Goal: Find specific page/section: Find specific page/section

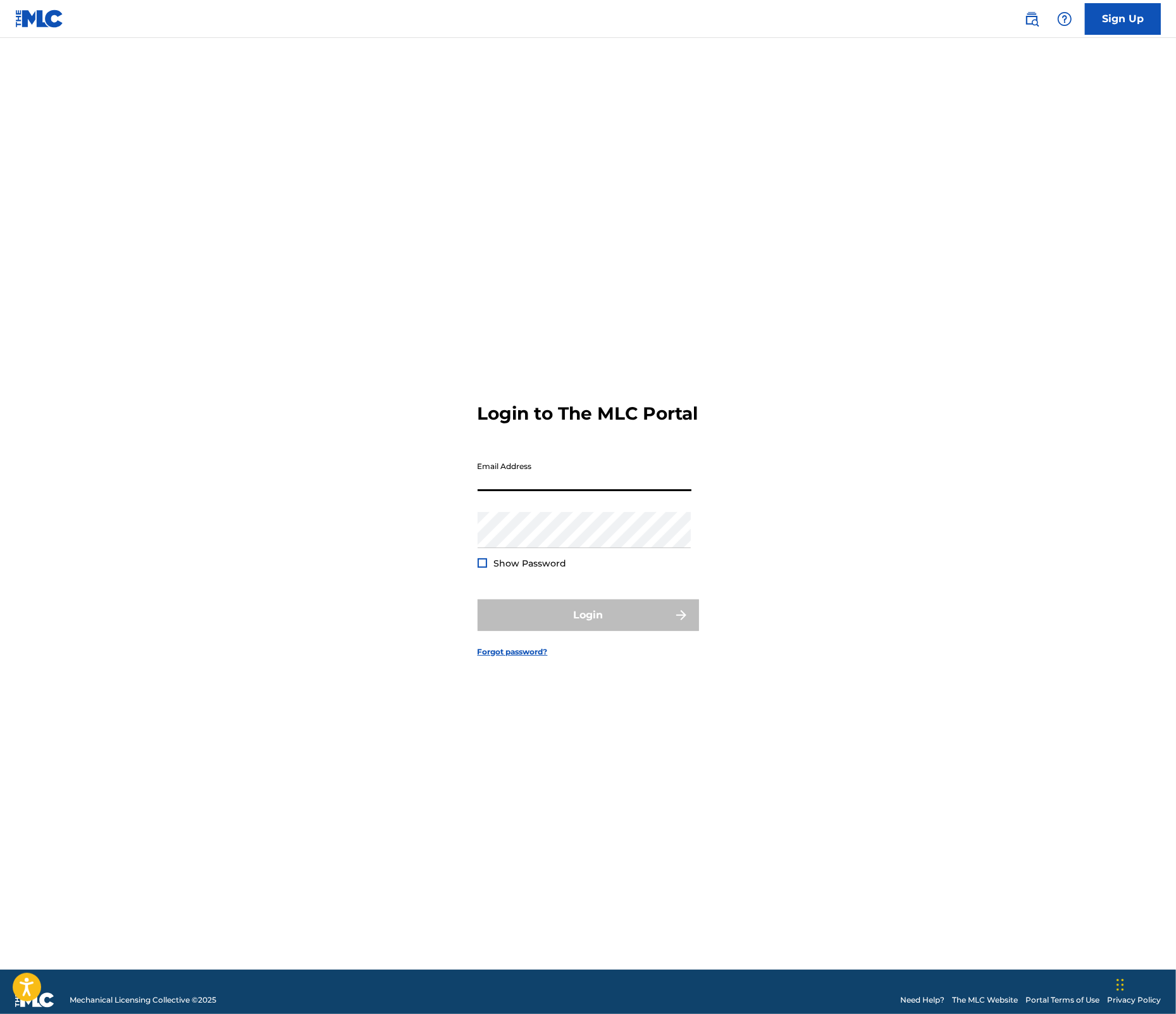
click at [529, 490] on input "Email Address" at bounding box center [585, 473] width 214 height 36
type input "[PERSON_NAME][EMAIL_ADDRESS][DOMAIN_NAME]"
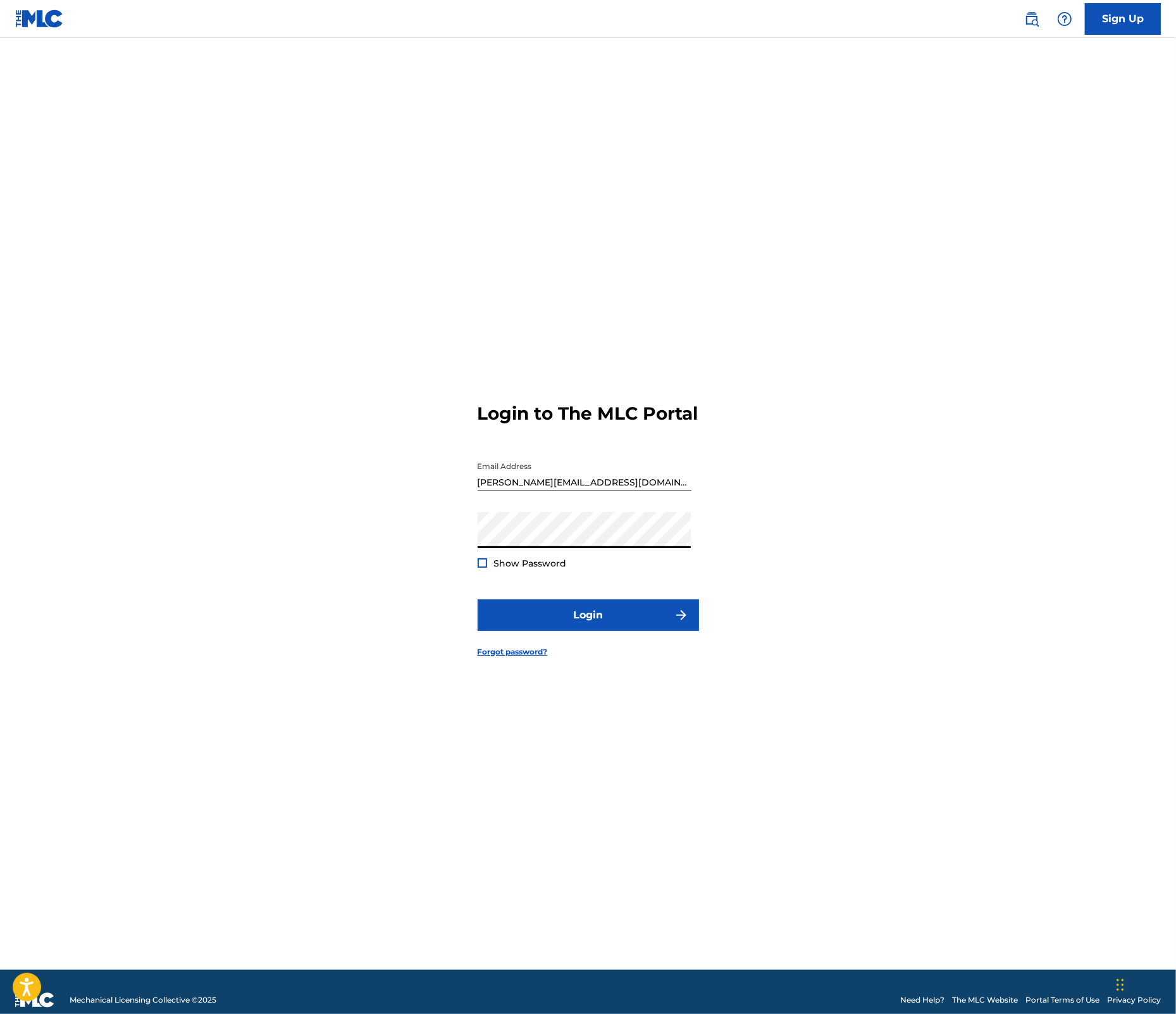
click at [478, 599] on button "Login" at bounding box center [589, 615] width 222 height 32
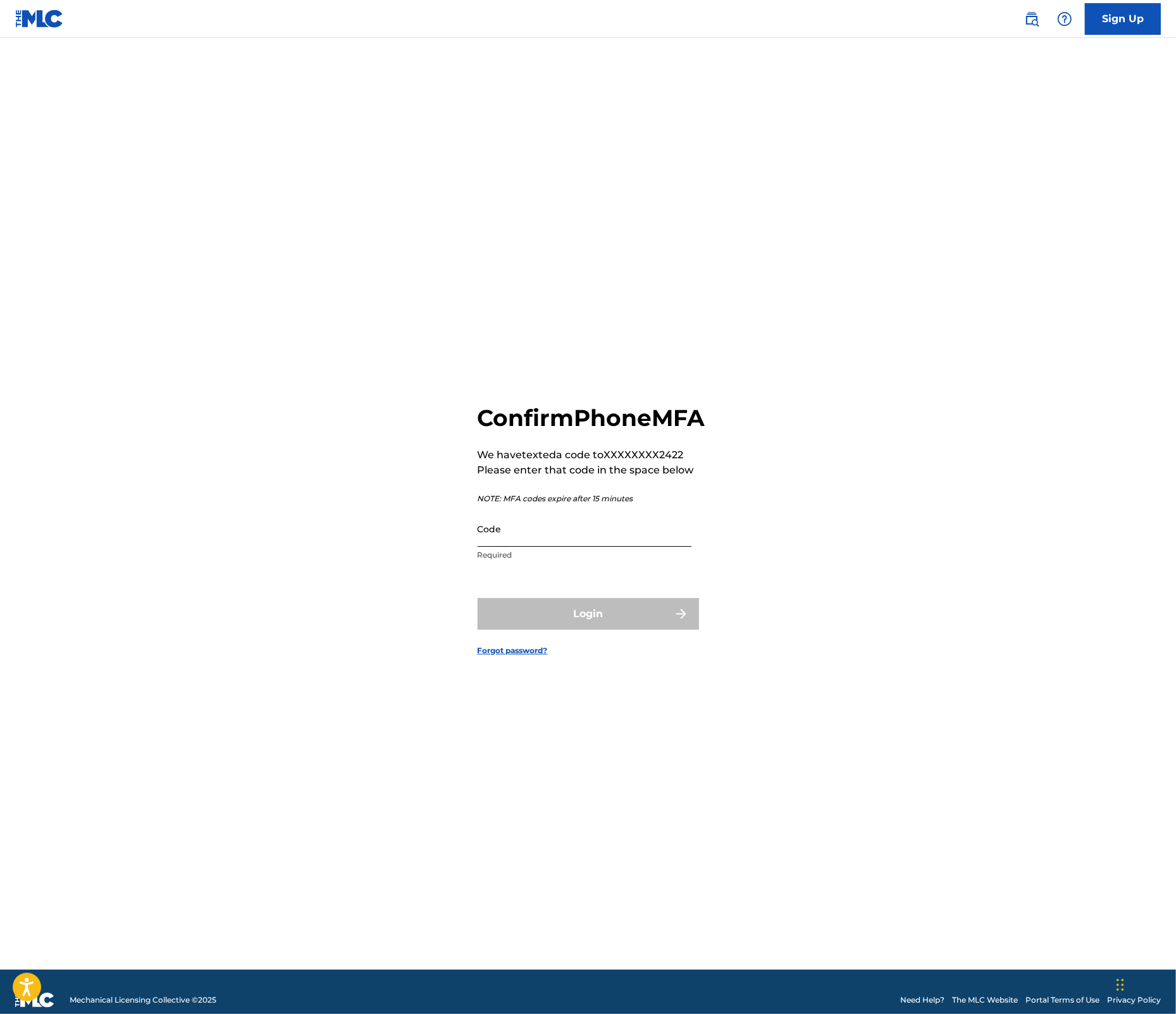
click at [599, 547] on input "Code" at bounding box center [585, 529] width 214 height 36
type input "478602"
click at [478, 598] on button "Login" at bounding box center [589, 613] width 222 height 32
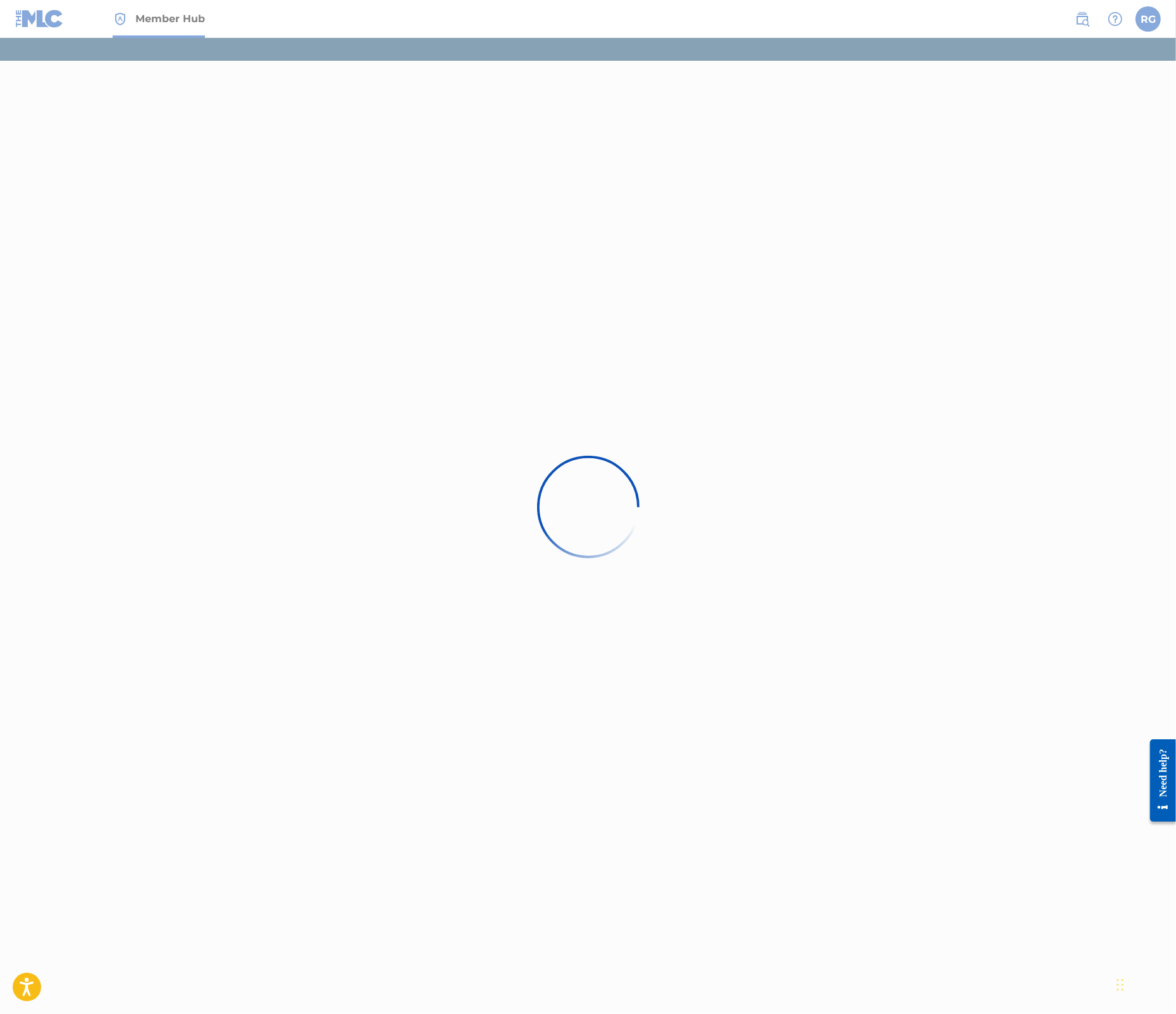
click at [290, 626] on div at bounding box center [588, 507] width 1176 height 1014
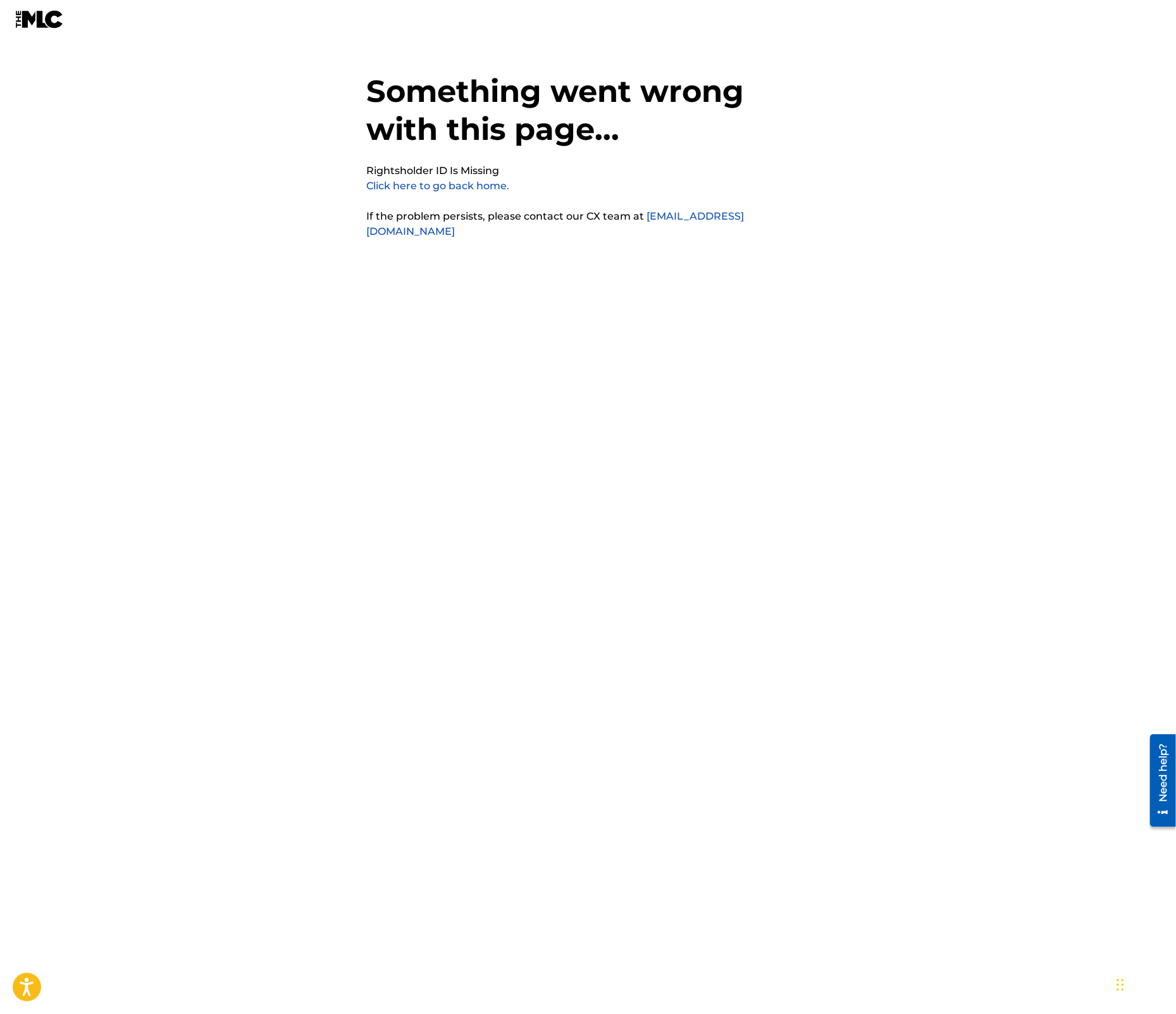
click at [427, 186] on link "Click here to go back home." at bounding box center [439, 186] width 143 height 12
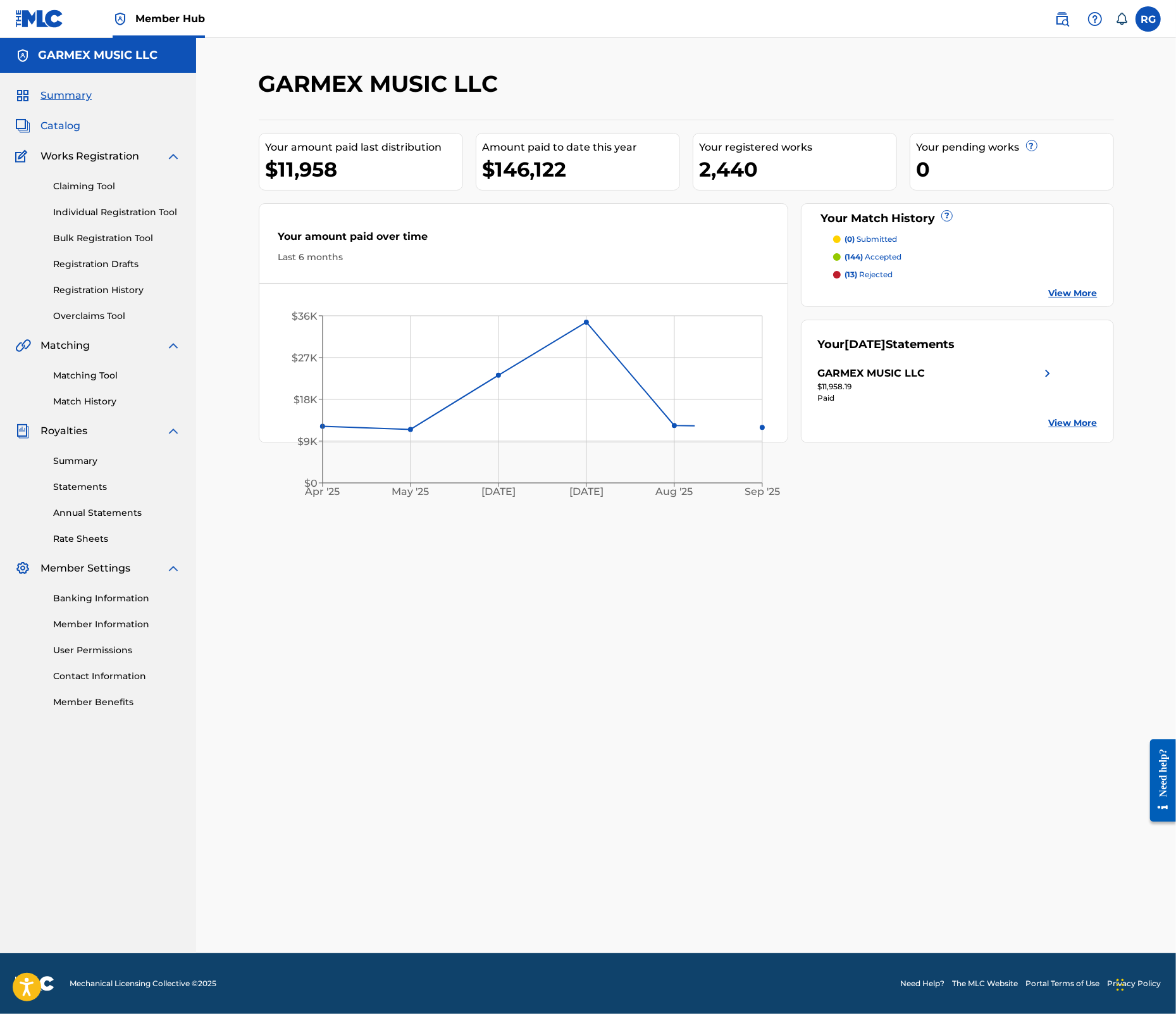
click at [52, 129] on span "Catalog" at bounding box center [60, 125] width 40 height 15
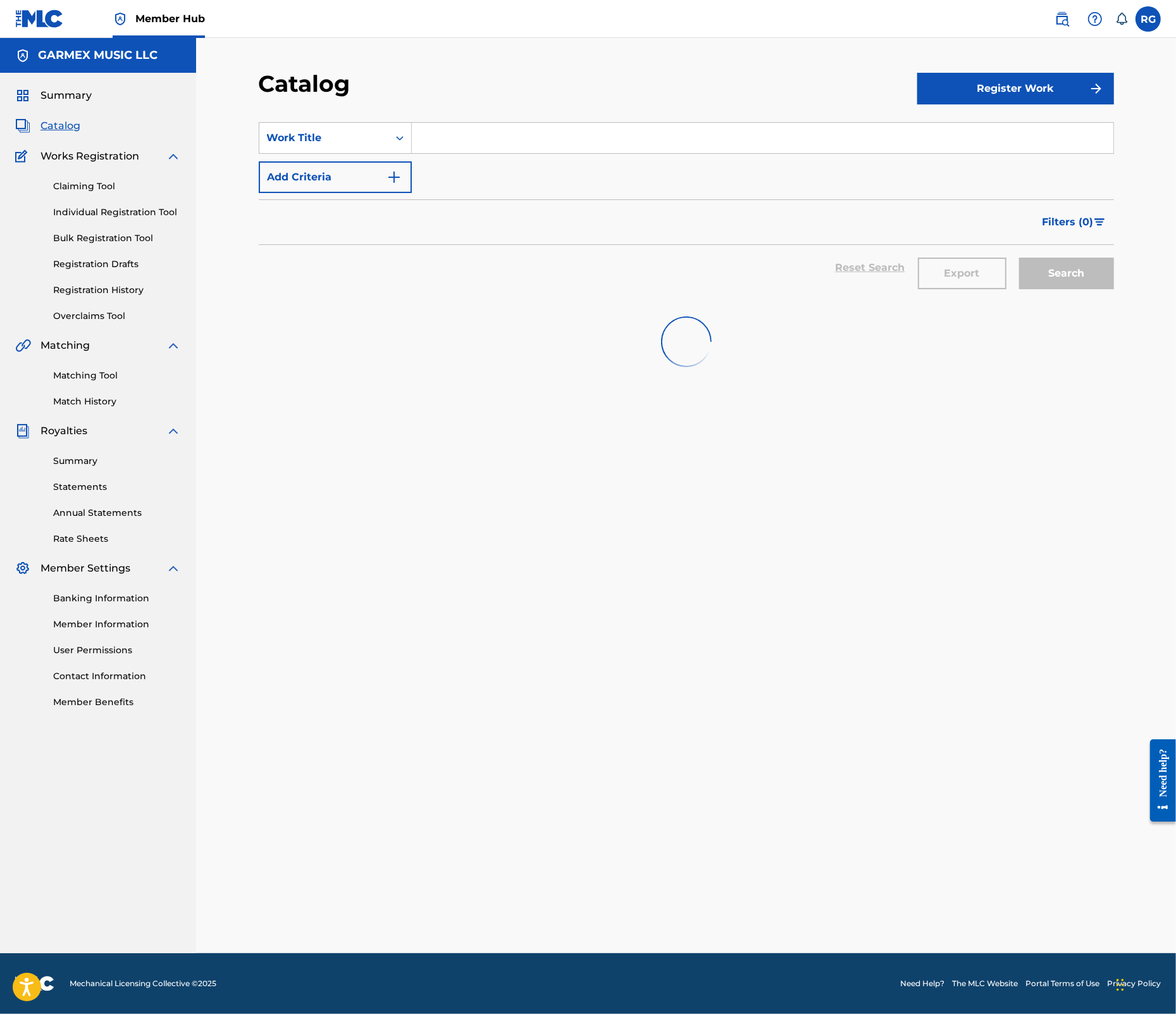
click at [476, 147] on input "Search Form" at bounding box center [763, 138] width 702 height 30
type input "esta vez"
click at [477, 89] on div "Catalog" at bounding box center [588, 88] width 659 height 37
drag, startPoint x: 679, startPoint y: 217, endPoint x: 639, endPoint y: 214, distance: 40.1
click at [677, 217] on div "Filters ( 0 )" at bounding box center [687, 222] width 855 height 46
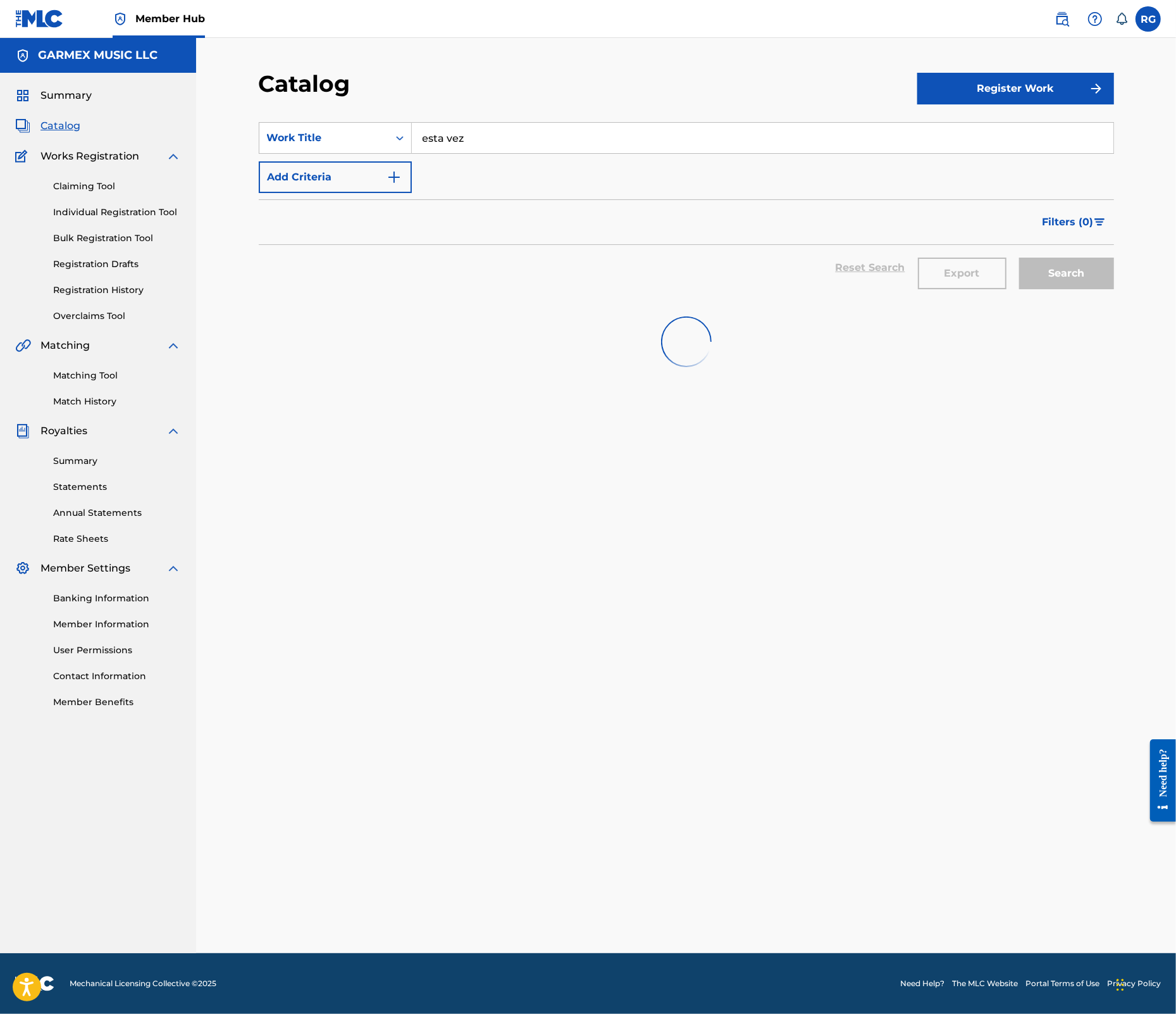
click at [533, 137] on input "esta vez" at bounding box center [763, 138] width 702 height 30
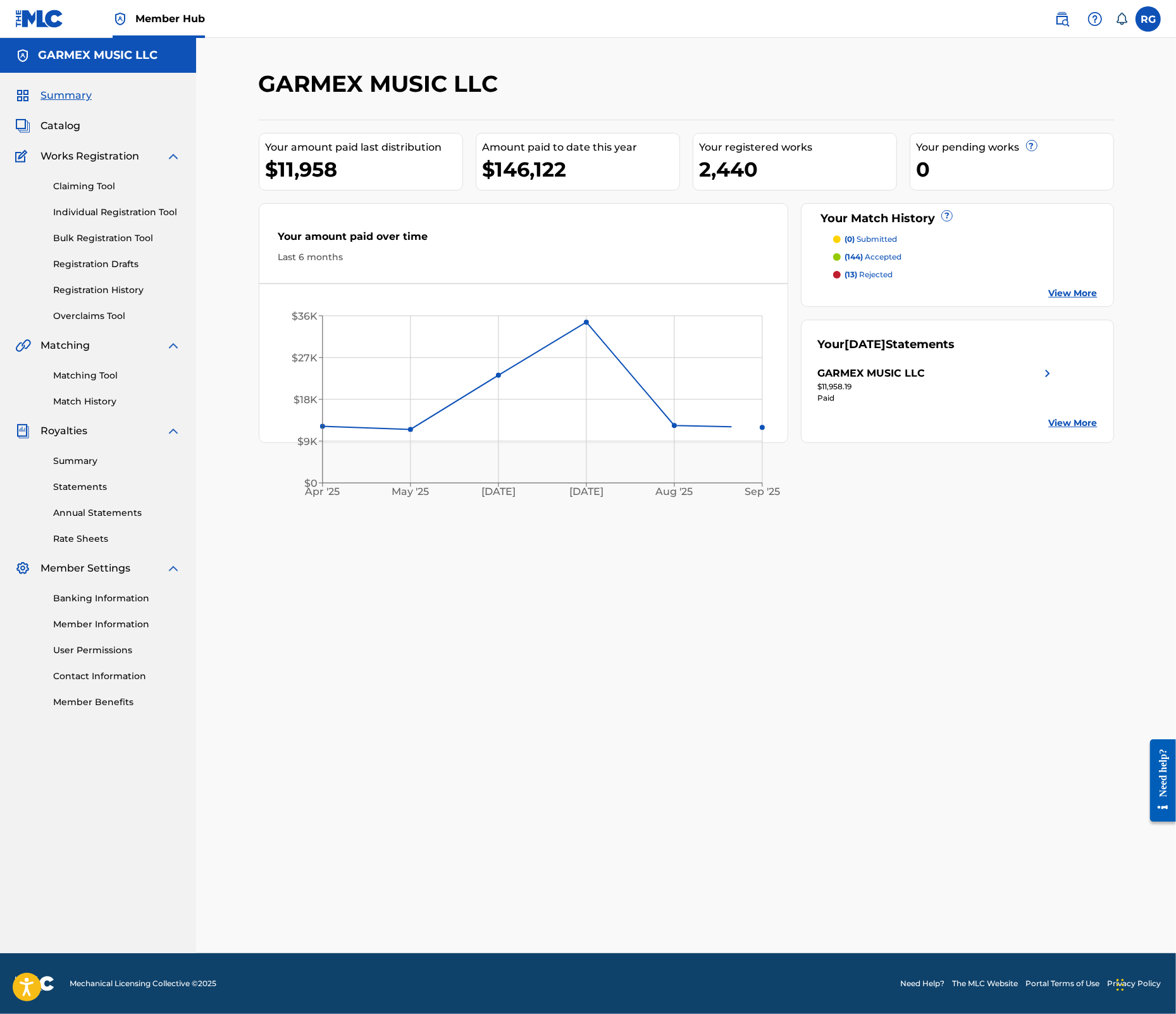
drag, startPoint x: 61, startPoint y: 125, endPoint x: 83, endPoint y: 125, distance: 22.0
click at [61, 125] on span "Catalog" at bounding box center [60, 125] width 40 height 15
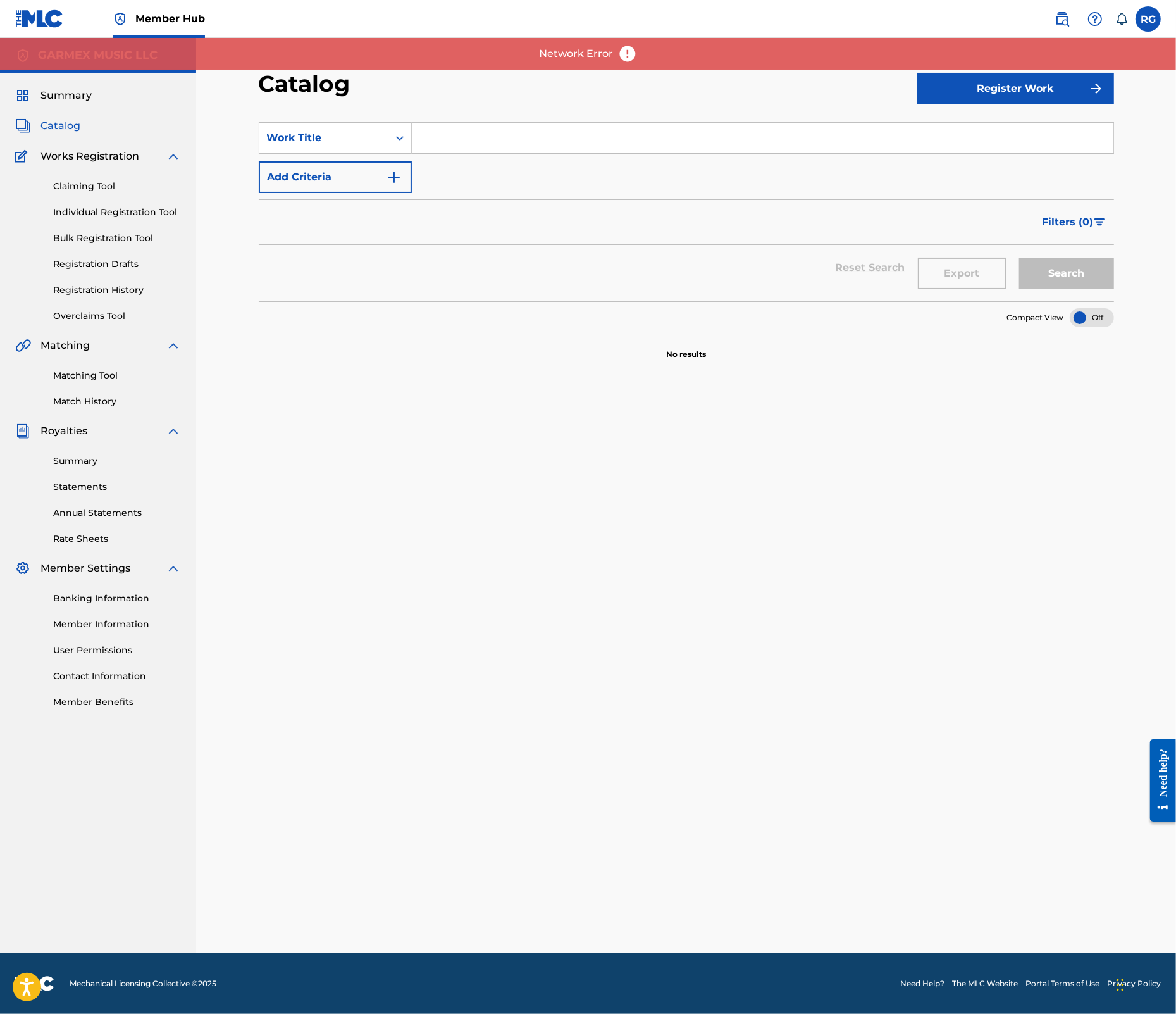
click at [627, 50] on img at bounding box center [627, 53] width 19 height 19
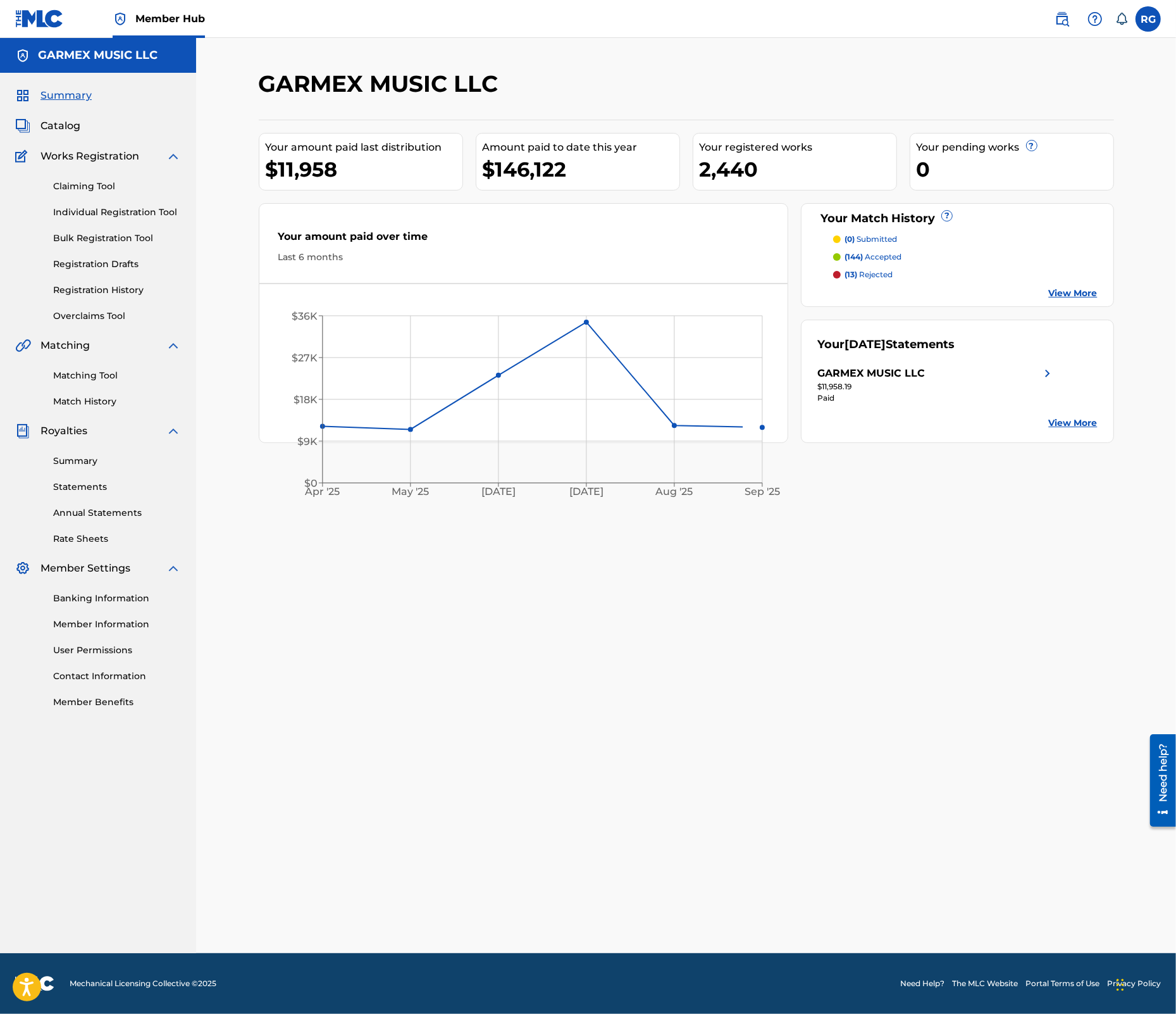
click at [548, 50] on div "GARMEX MUSIC LLC Your amount paid last distribution $11,958 Amount paid to date…" at bounding box center [686, 495] width 980 height 915
drag, startPoint x: 71, startPoint y: 131, endPoint x: 78, endPoint y: 131, distance: 7.0
click at [71, 131] on span "Catalog" at bounding box center [60, 125] width 40 height 15
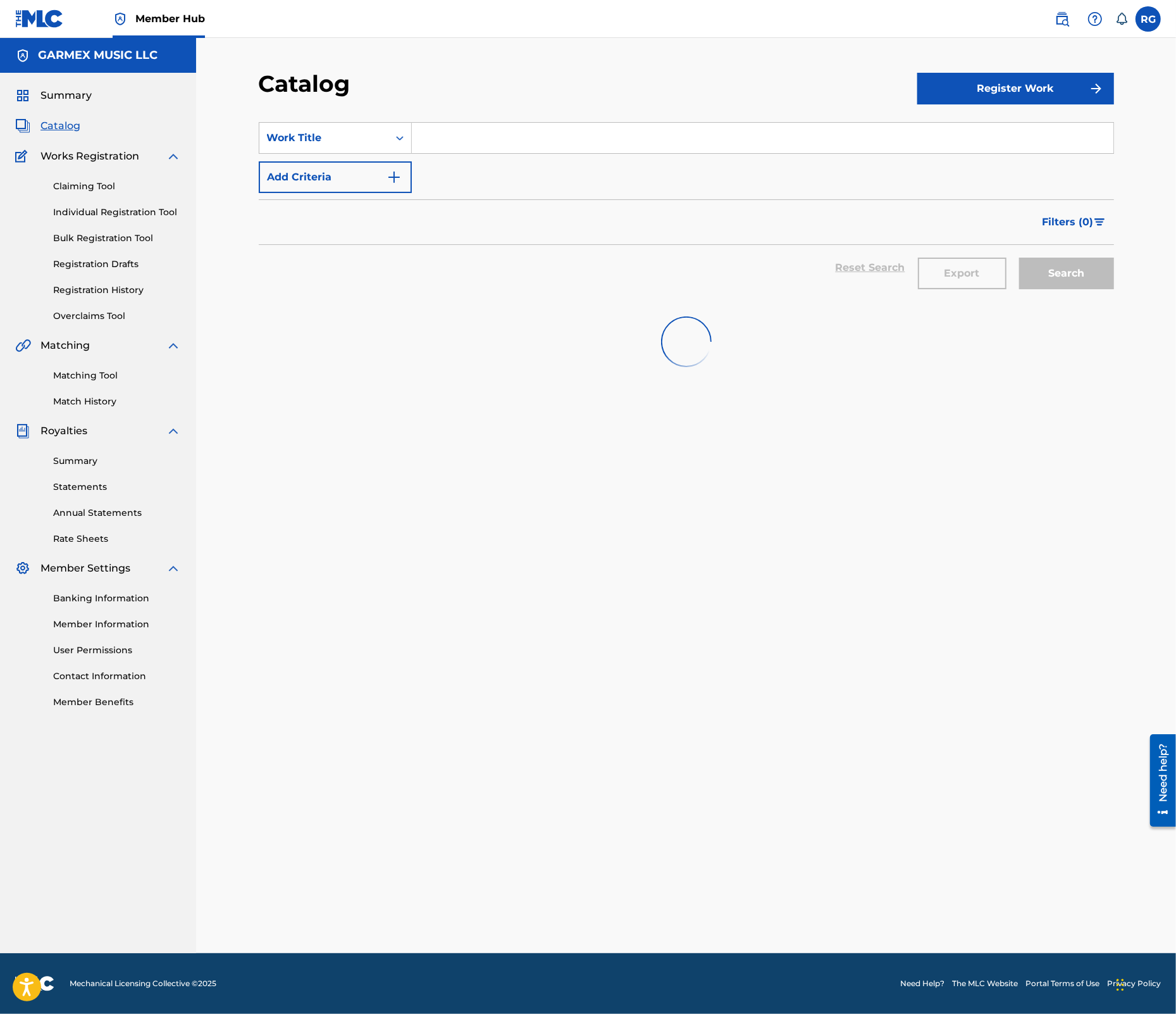
click at [446, 140] on input "Search Form" at bounding box center [763, 138] width 702 height 30
type input "esta vez"
